Goal: Transaction & Acquisition: Purchase product/service

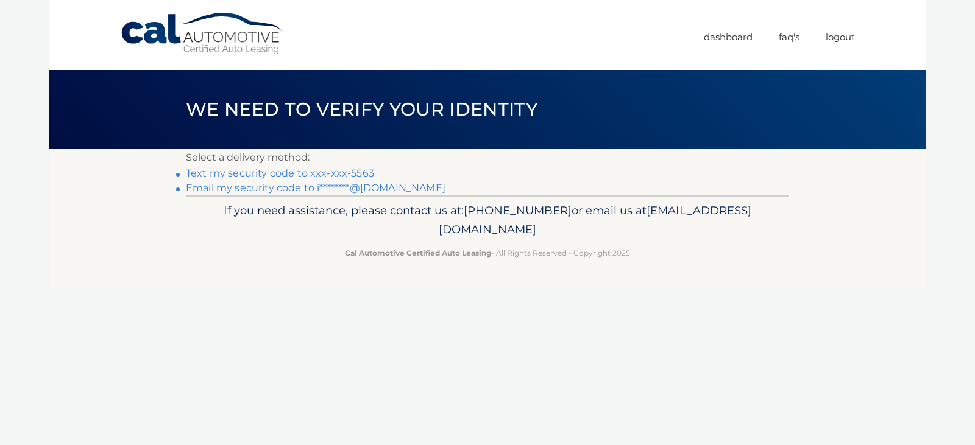
click at [367, 169] on link "Text my security code to xxx-xxx-5563" at bounding box center [280, 174] width 188 height 12
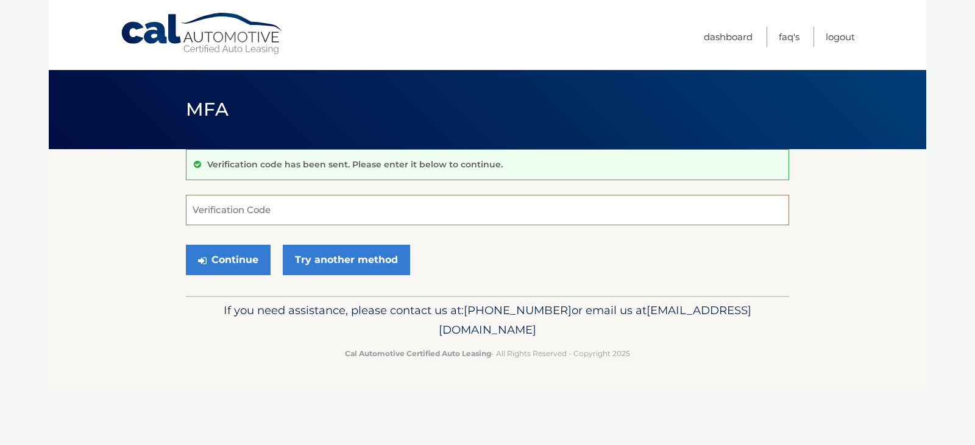
click at [246, 212] on input "Verification Code" at bounding box center [487, 210] width 603 height 30
type input "356941"
click at [224, 263] on button "Continue" at bounding box center [228, 260] width 85 height 30
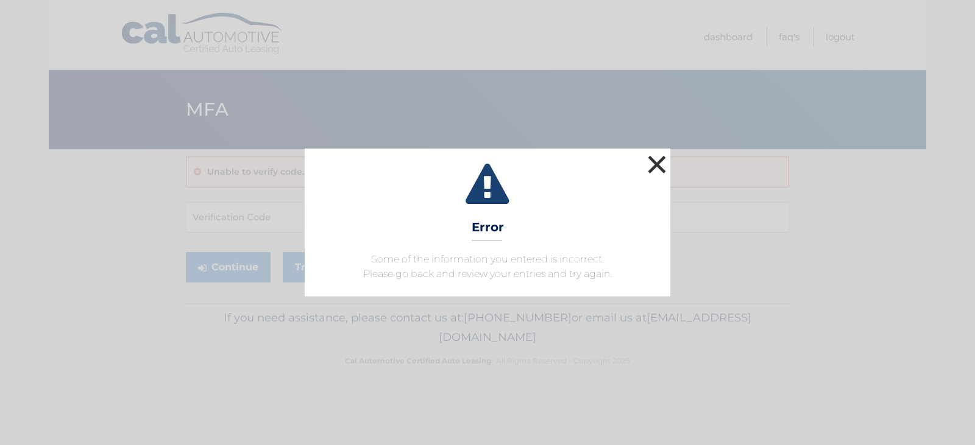
click at [665, 168] on button "×" at bounding box center [657, 164] width 24 height 24
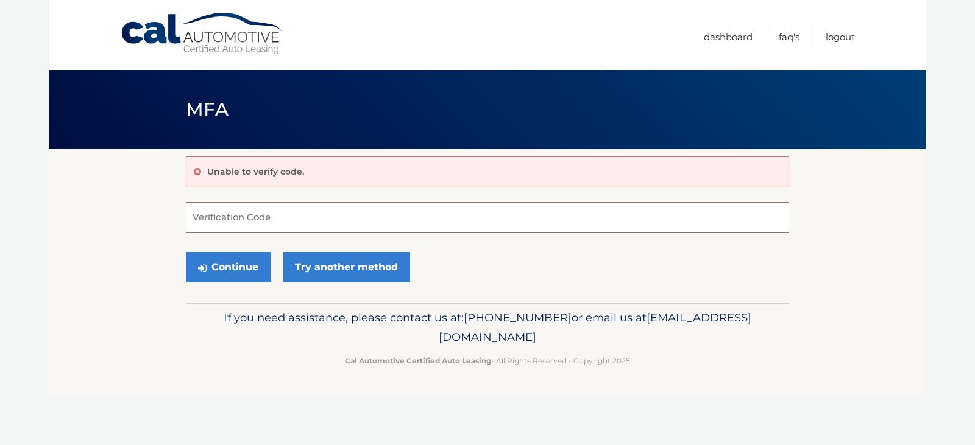
click at [211, 218] on input "Verification Code" at bounding box center [487, 217] width 603 height 30
type input "365941"
click at [219, 266] on button "Continue" at bounding box center [228, 267] width 85 height 30
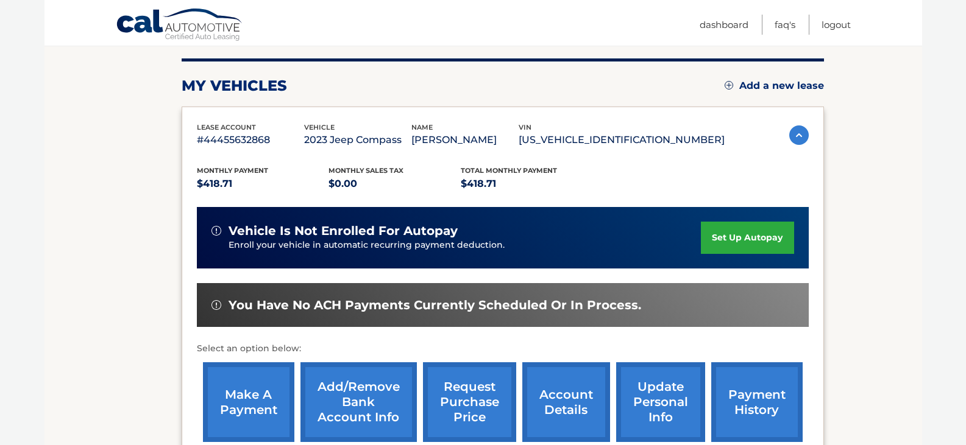
scroll to position [227, 0]
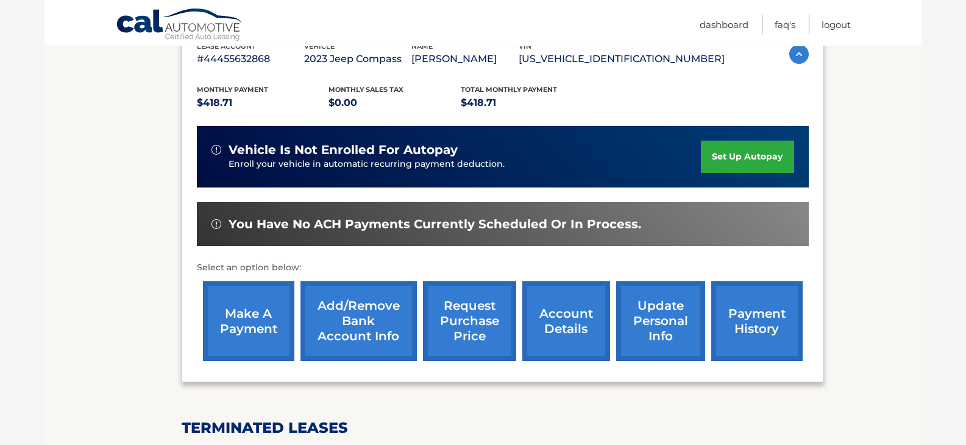
click at [254, 304] on link "make a payment" at bounding box center [248, 322] width 91 height 80
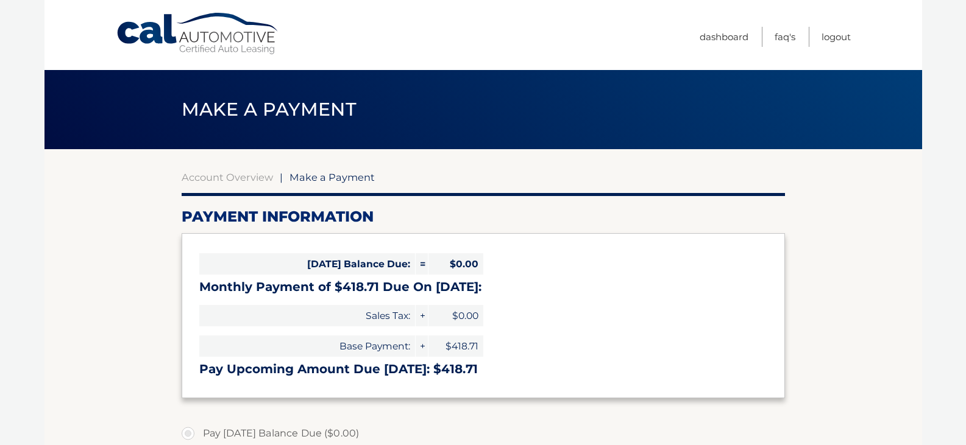
select select "ZjE1ODZjZjAtOGE1MS00YTM1LThlN2QtYjcxMzRiODAxMjIx"
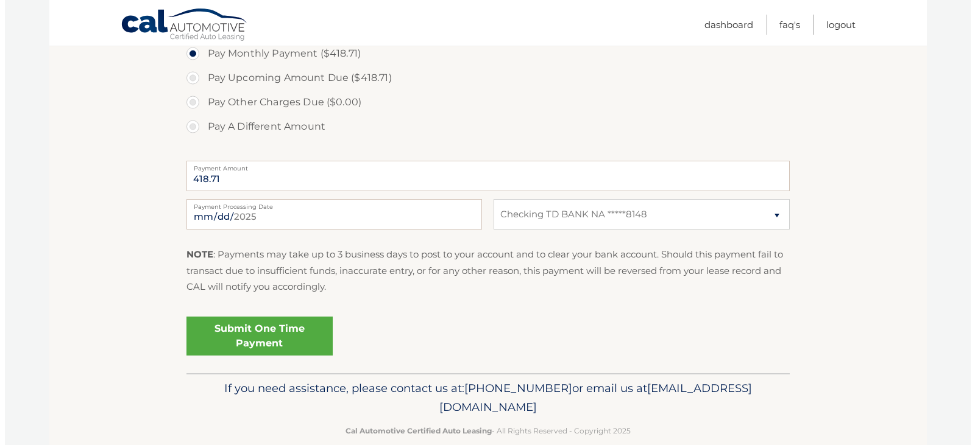
scroll to position [406, 0]
click at [241, 339] on link "Submit One Time Payment" at bounding box center [255, 335] width 146 height 39
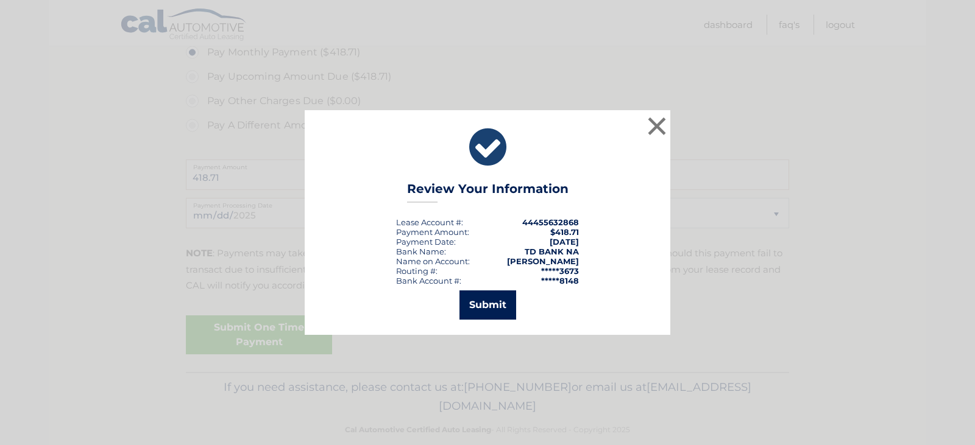
click at [476, 304] on button "Submit" at bounding box center [487, 305] width 57 height 29
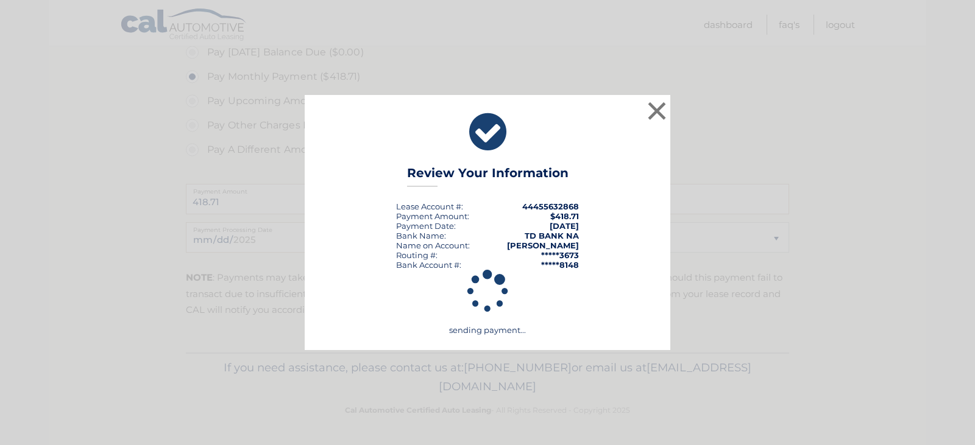
scroll to position [381, 0]
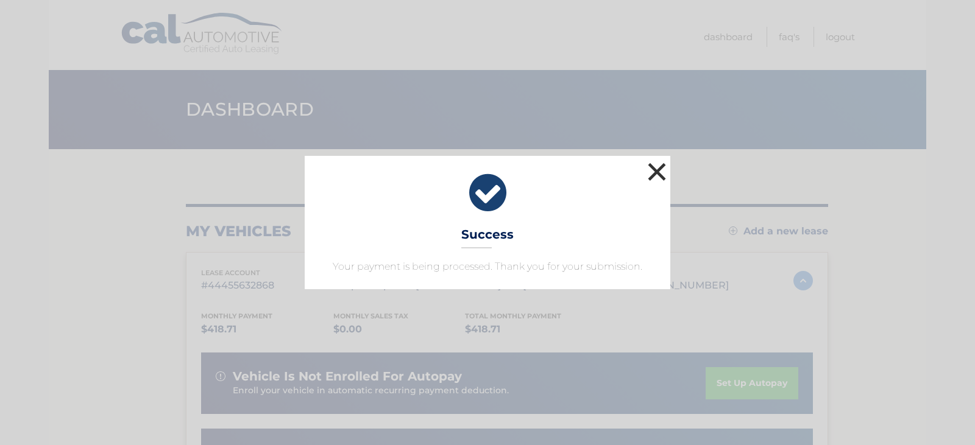
click at [645, 171] on button "×" at bounding box center [657, 172] width 24 height 24
